Goal: Information Seeking & Learning: Learn about a topic

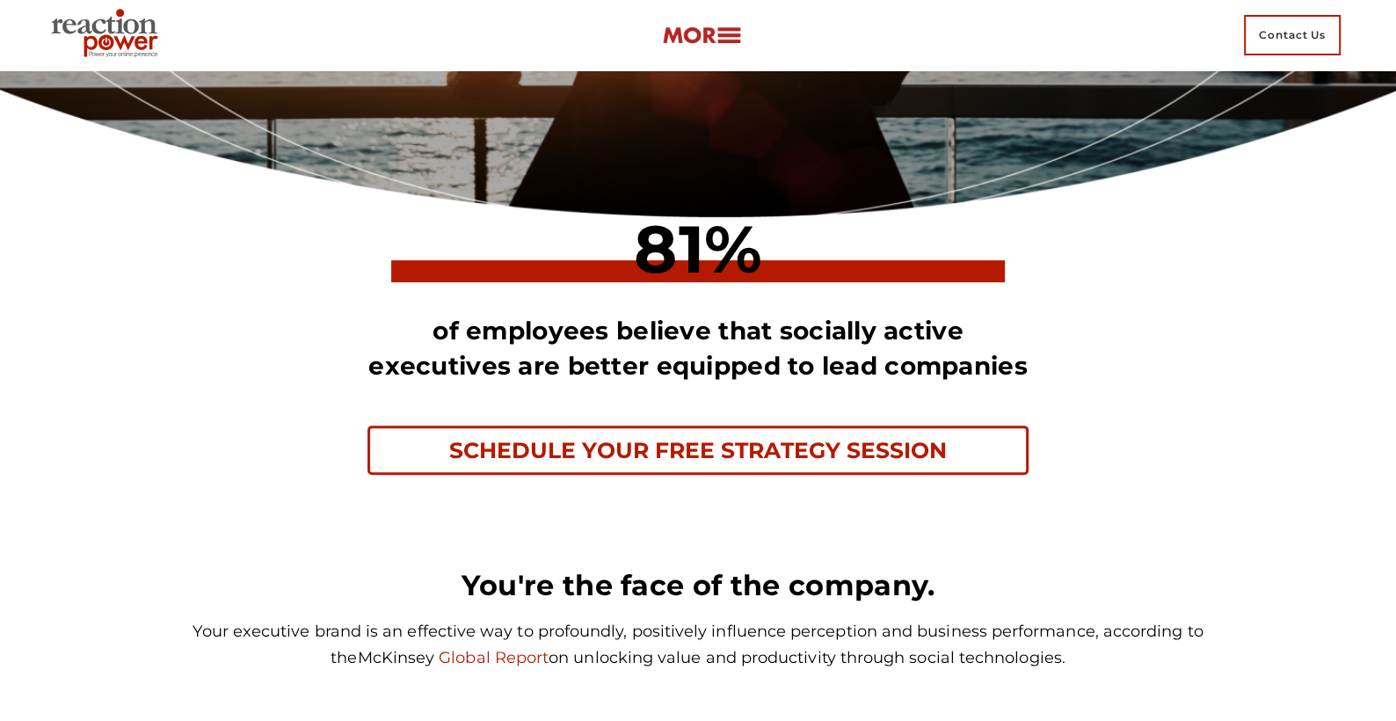
scroll to position [213, 0]
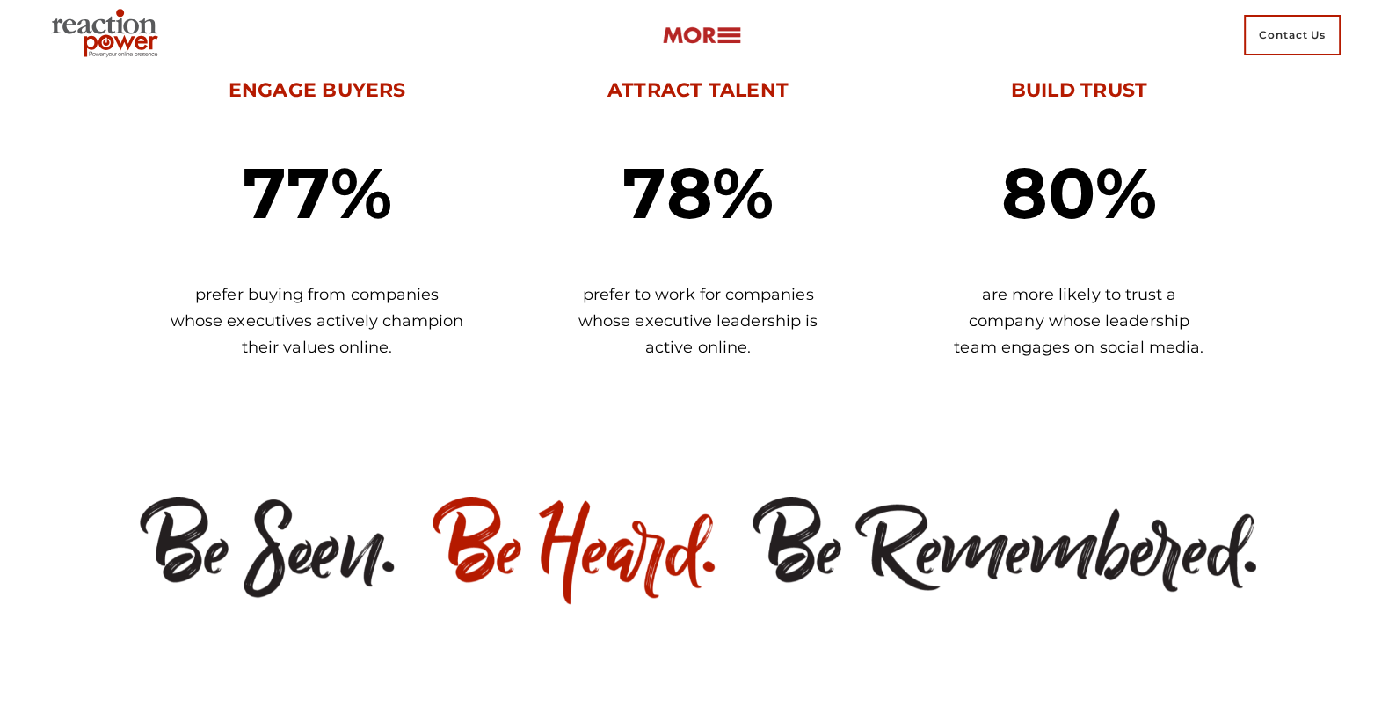
scroll to position [2002, 0]
